Goal: Check status: Check status

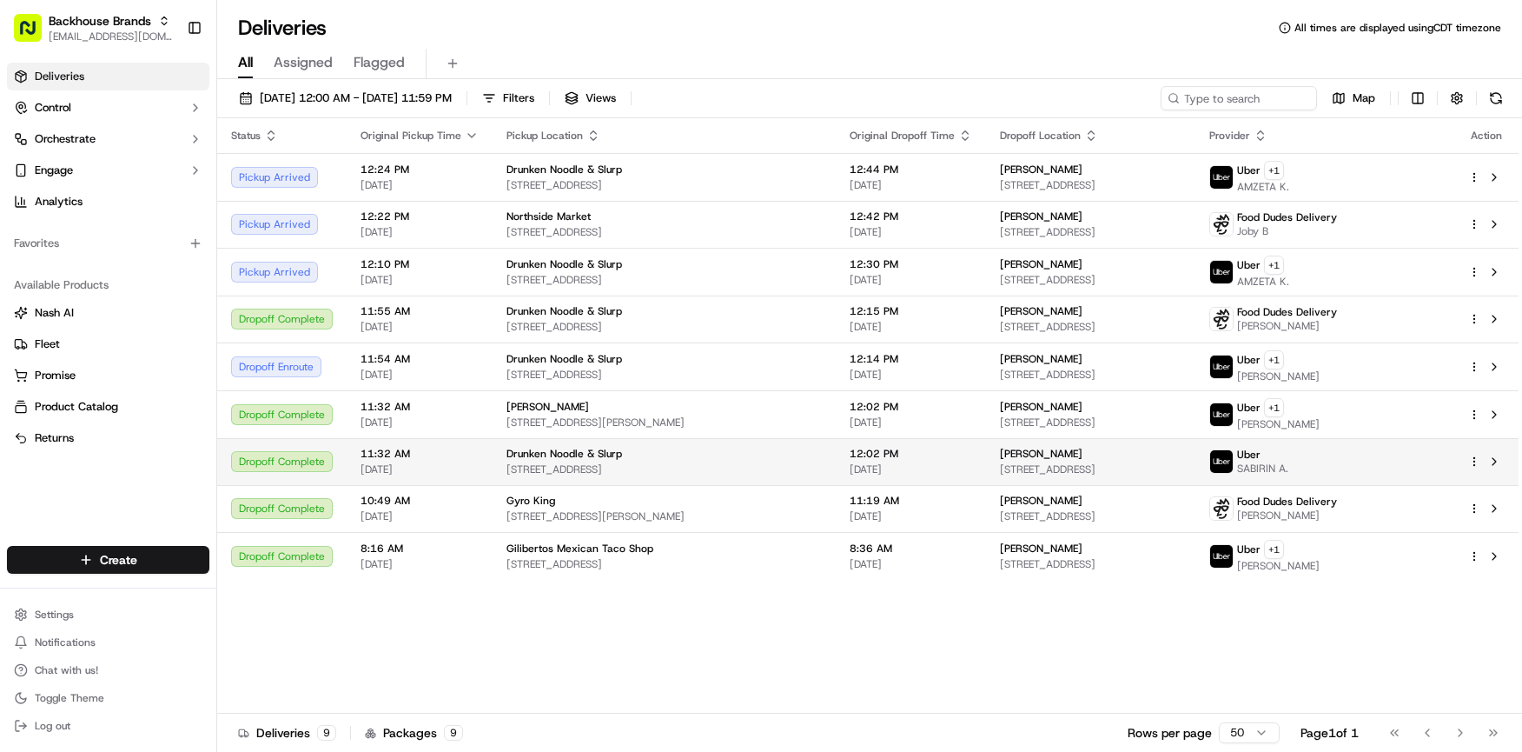
click at [921, 456] on td "12:02 PM [DATE]" at bounding box center [911, 461] width 150 height 47
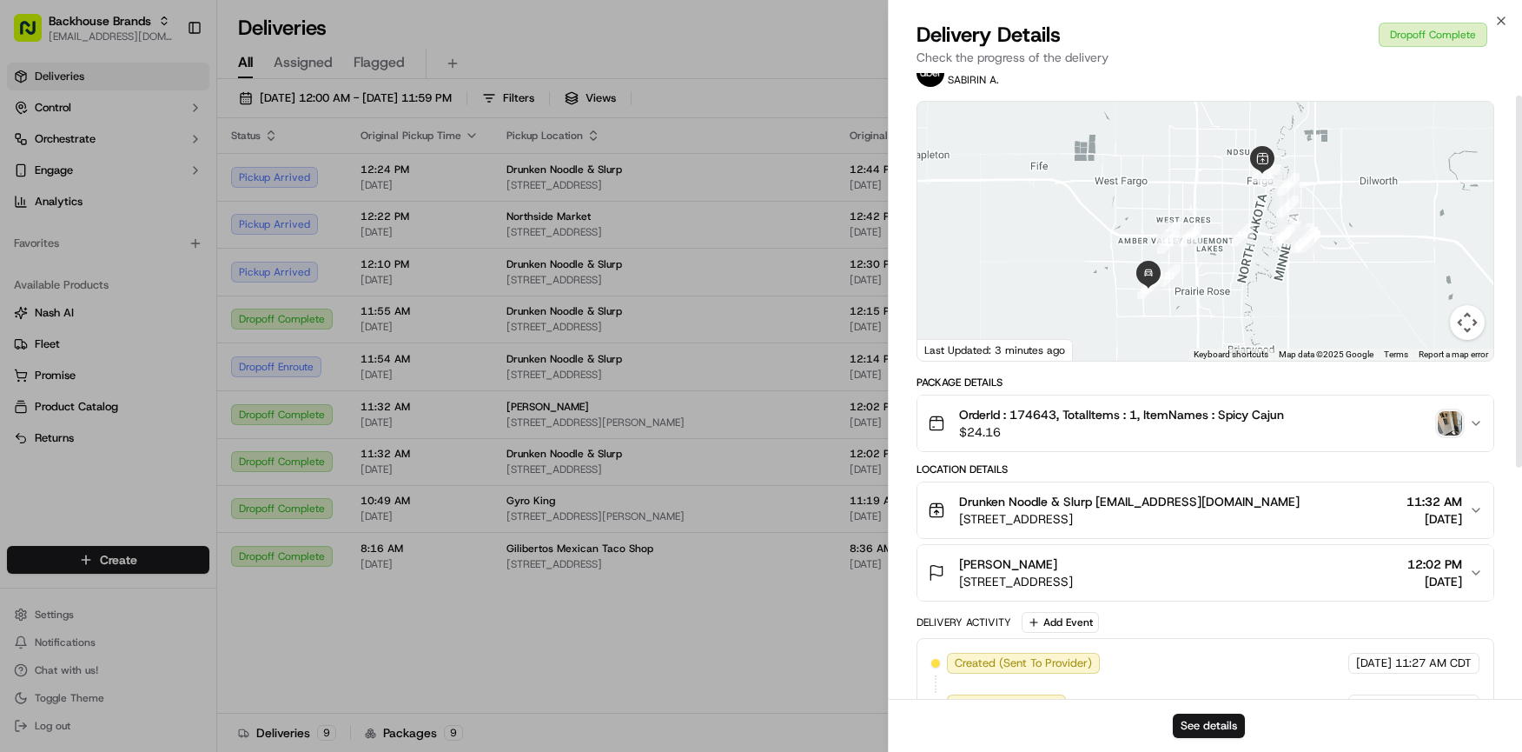
scroll to position [36, 0]
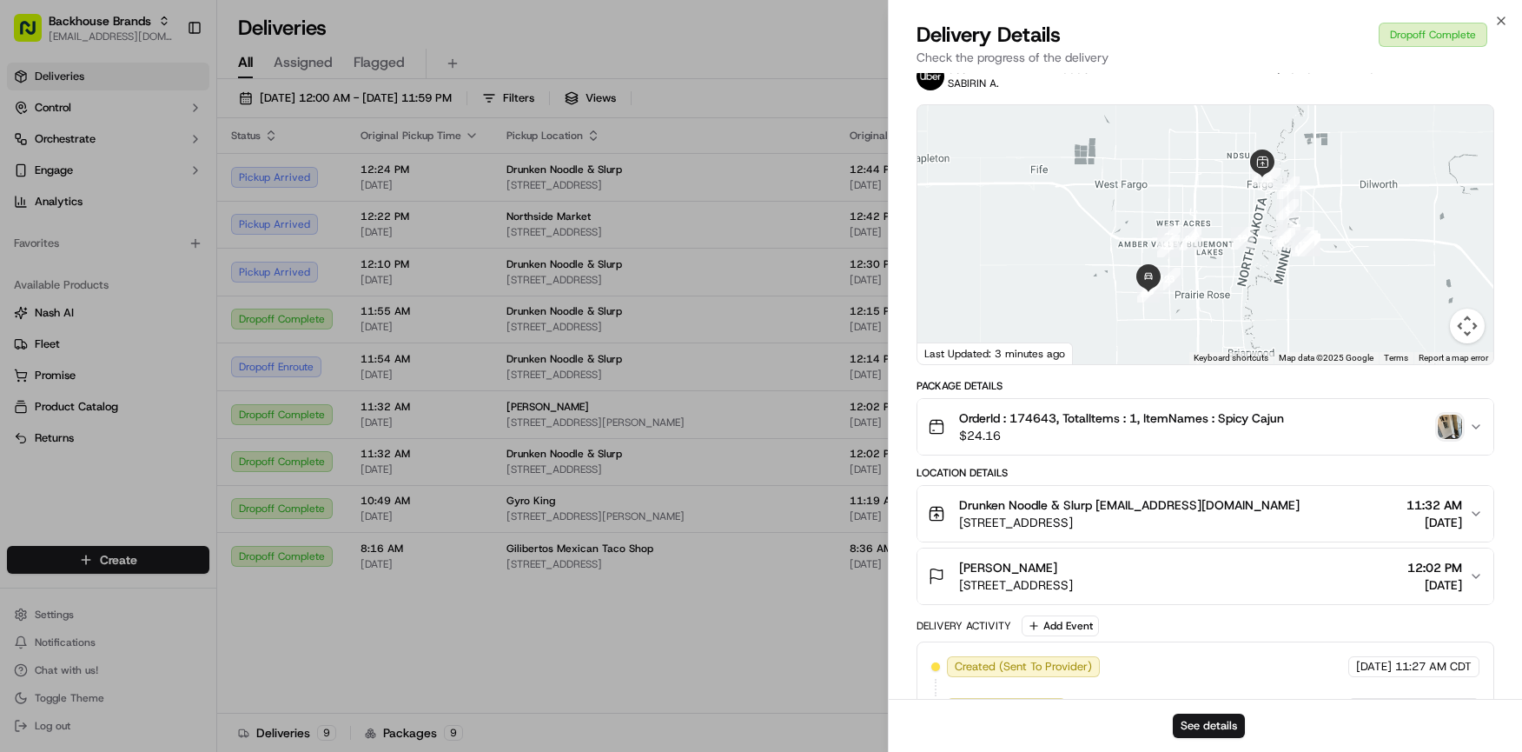
click at [1452, 426] on img "button" at bounding box center [1450, 426] width 24 height 24
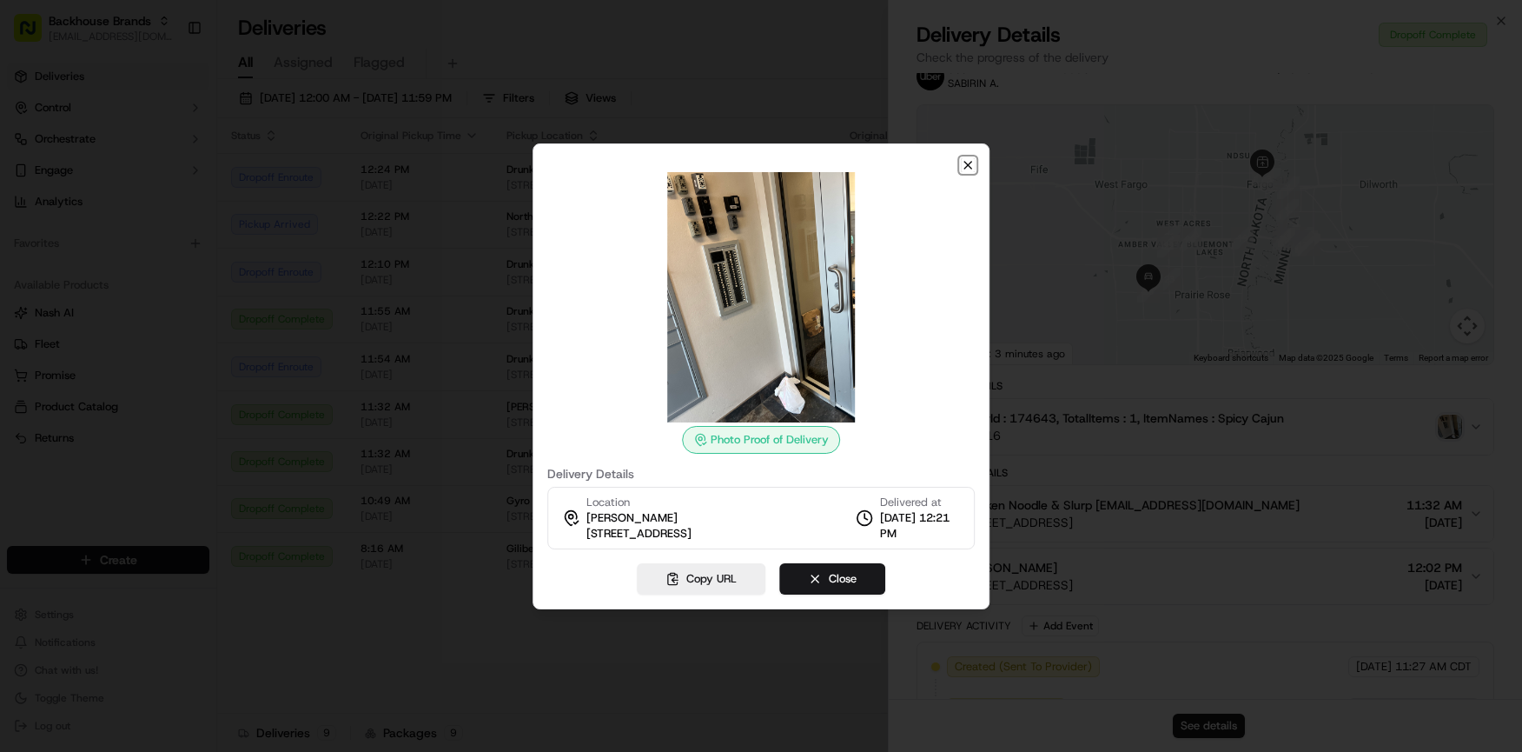
click at [970, 168] on icon "button" at bounding box center [968, 165] width 14 height 14
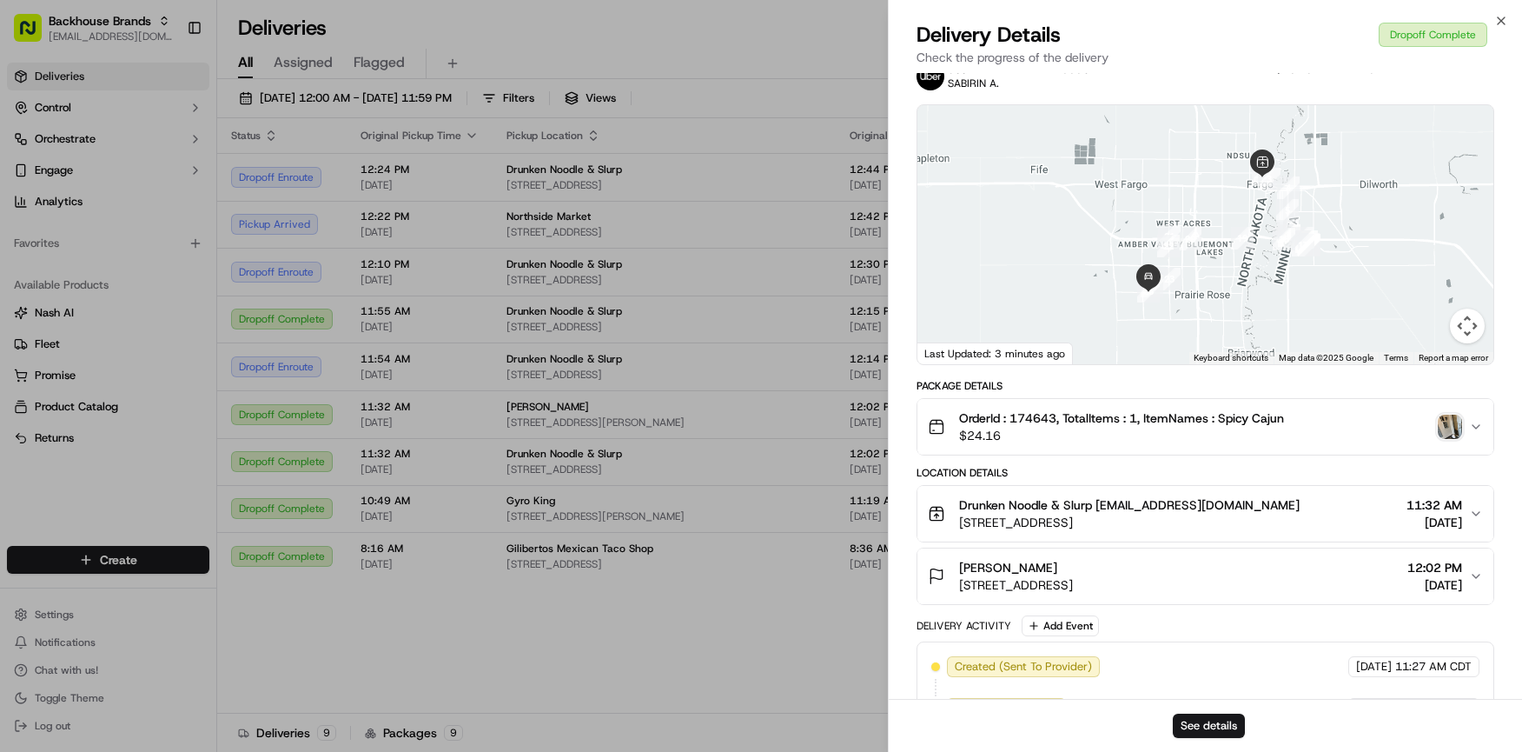
click at [1447, 428] on img "button" at bounding box center [1450, 426] width 24 height 24
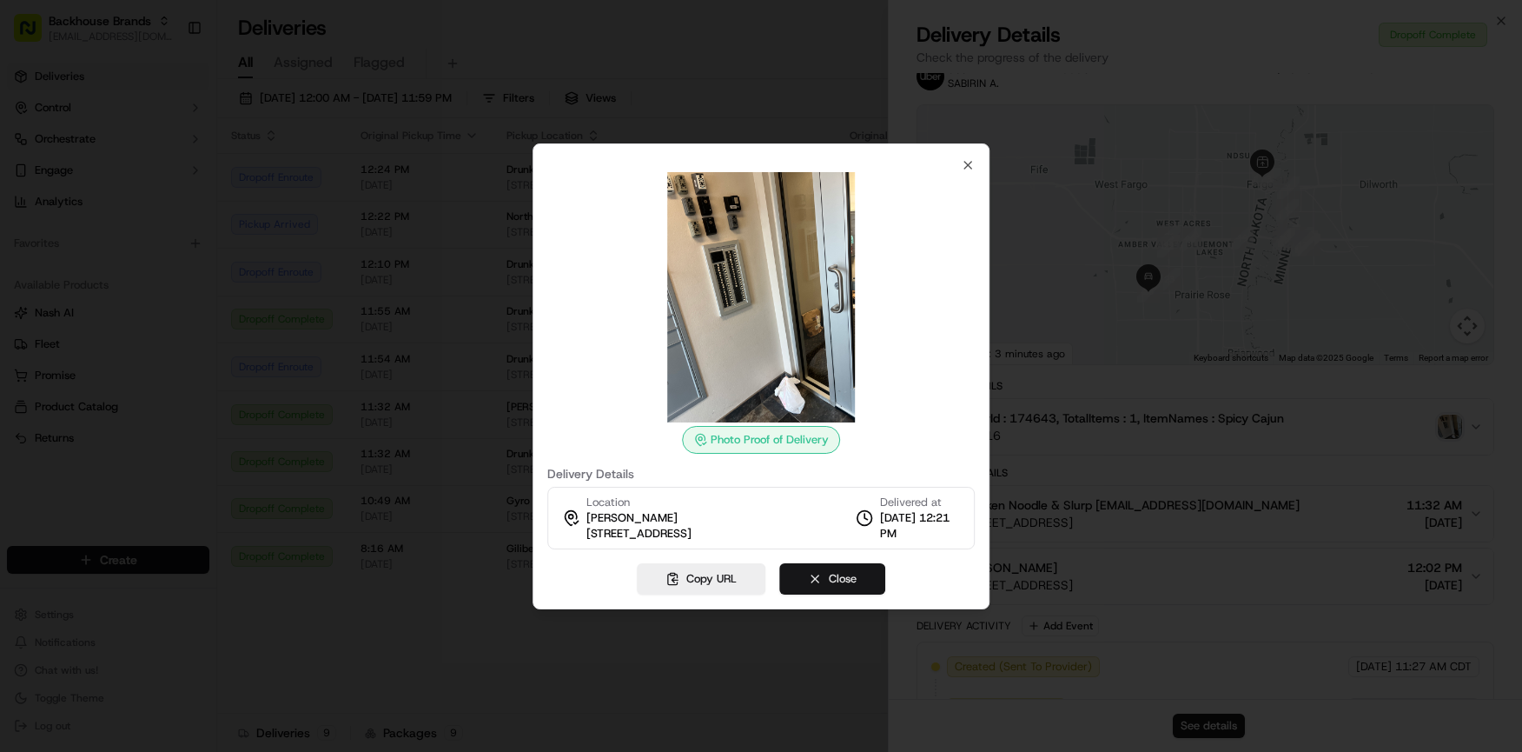
click at [839, 572] on button "Close" at bounding box center [832, 578] width 106 height 31
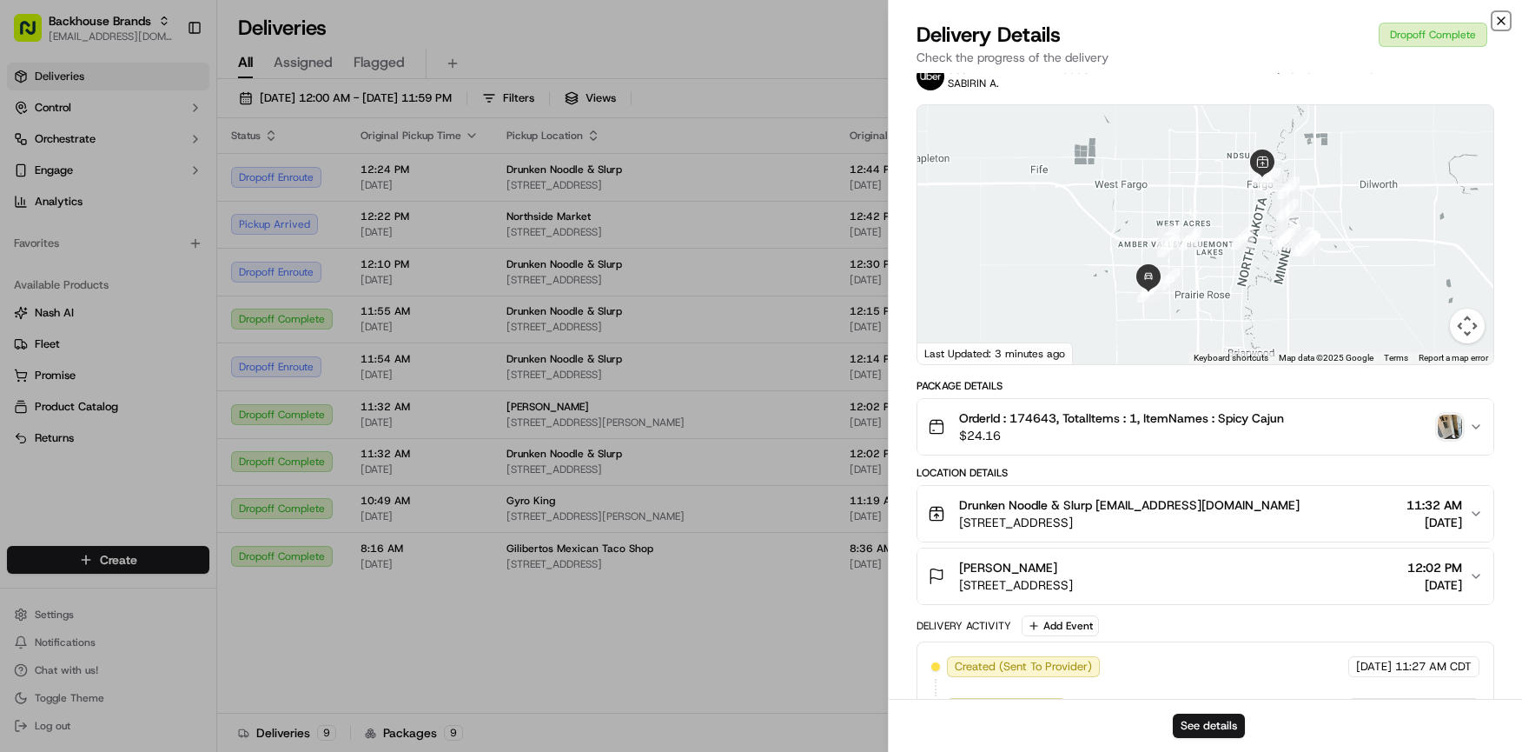
click at [1497, 22] on icon "button" at bounding box center [1501, 21] width 14 height 14
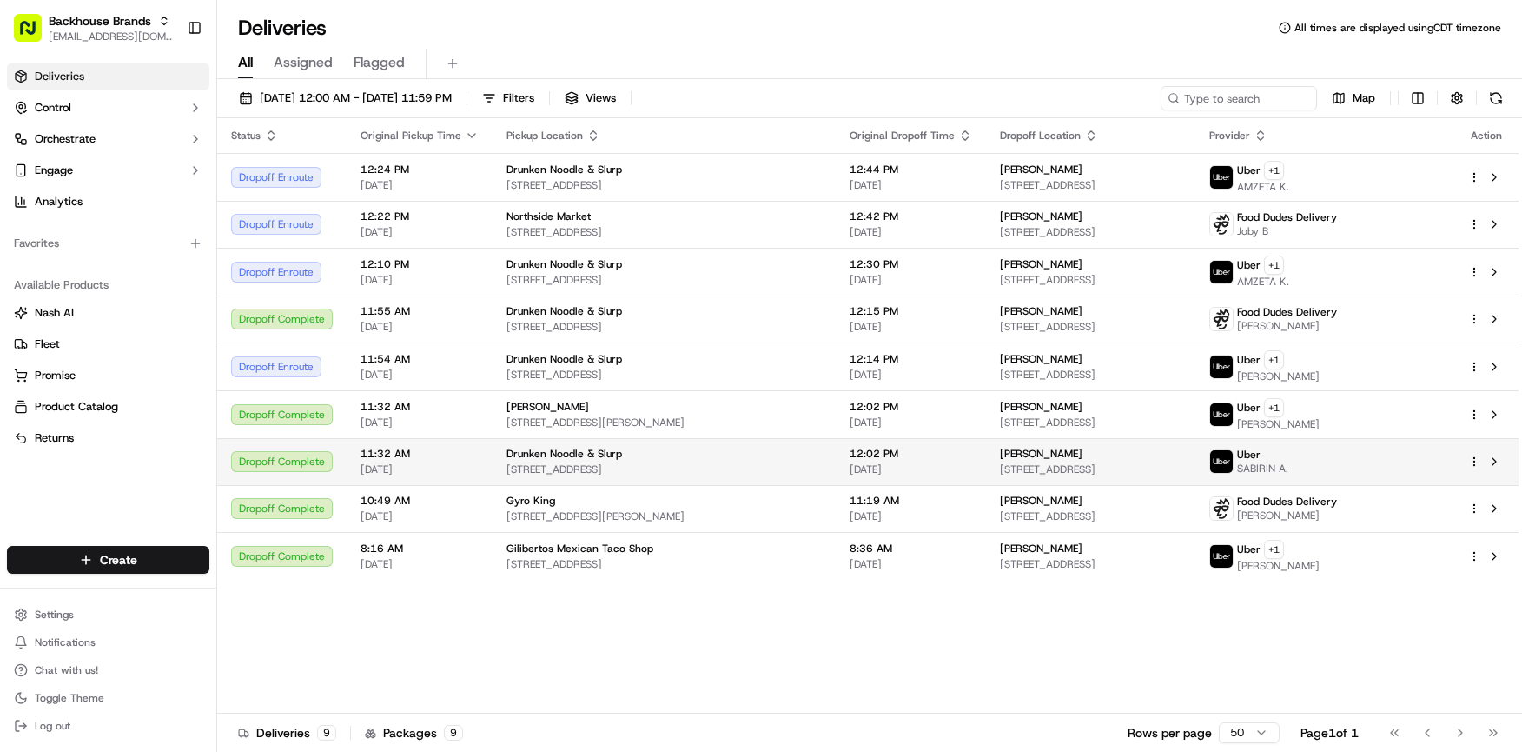
click at [926, 464] on td "12:02 PM [DATE]" at bounding box center [911, 461] width 150 height 47
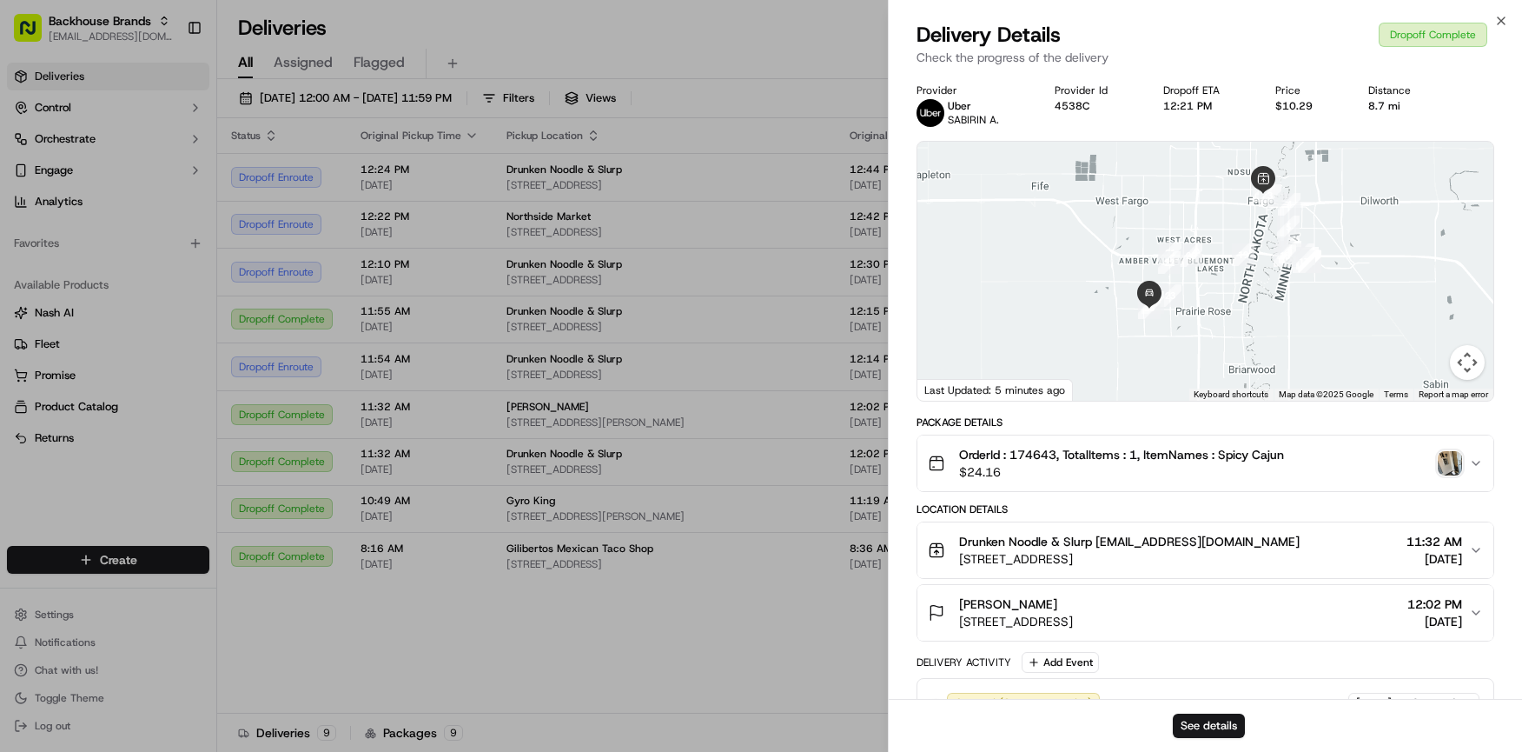
click at [1421, 456] on div "OrderId : 174643, TotalItems : 1, ItemNames : Spicy Cajun $24.16" at bounding box center [1198, 463] width 541 height 35
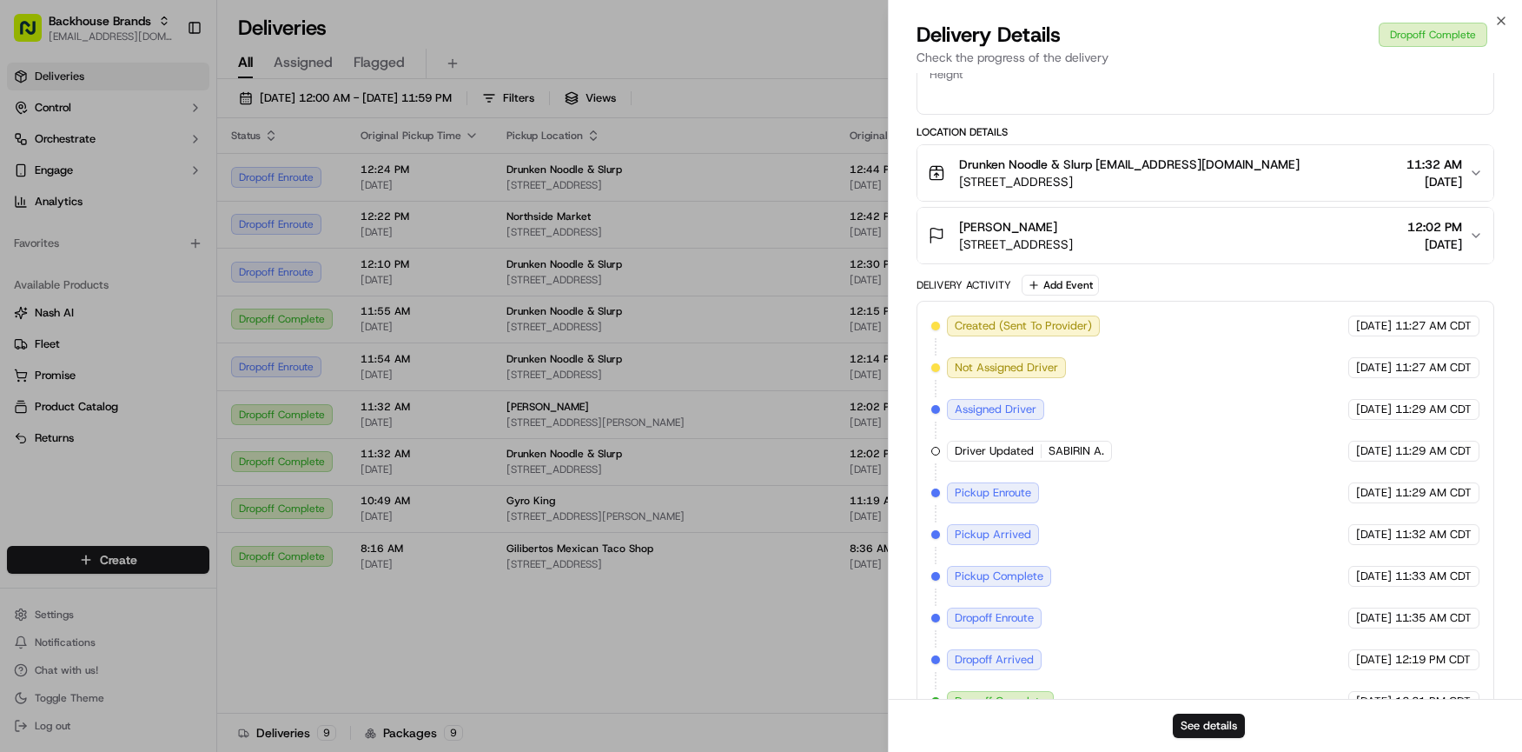
scroll to position [832, 0]
